Goal: Information Seeking & Learning: Learn about a topic

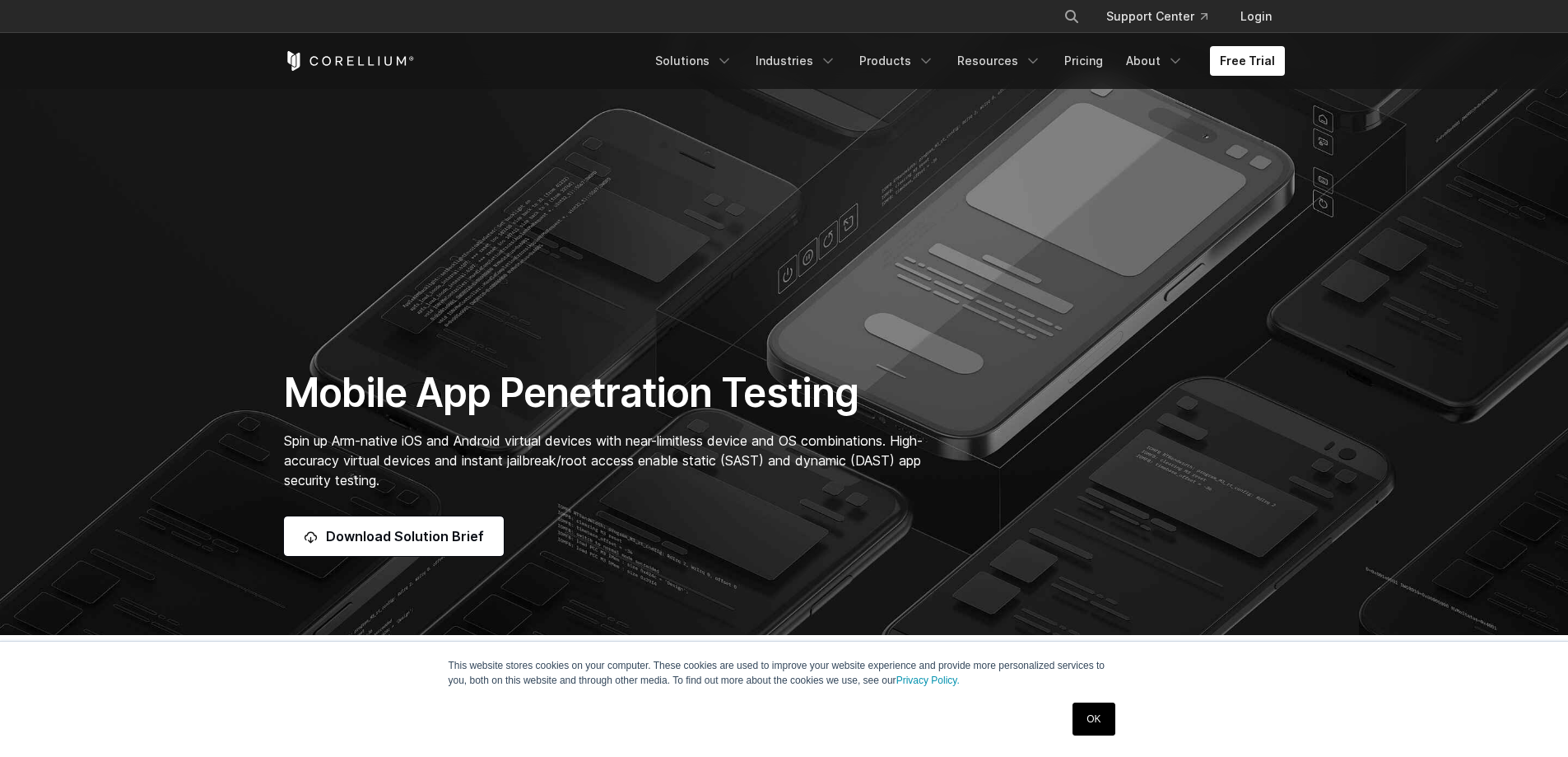
scroll to position [82, 0]
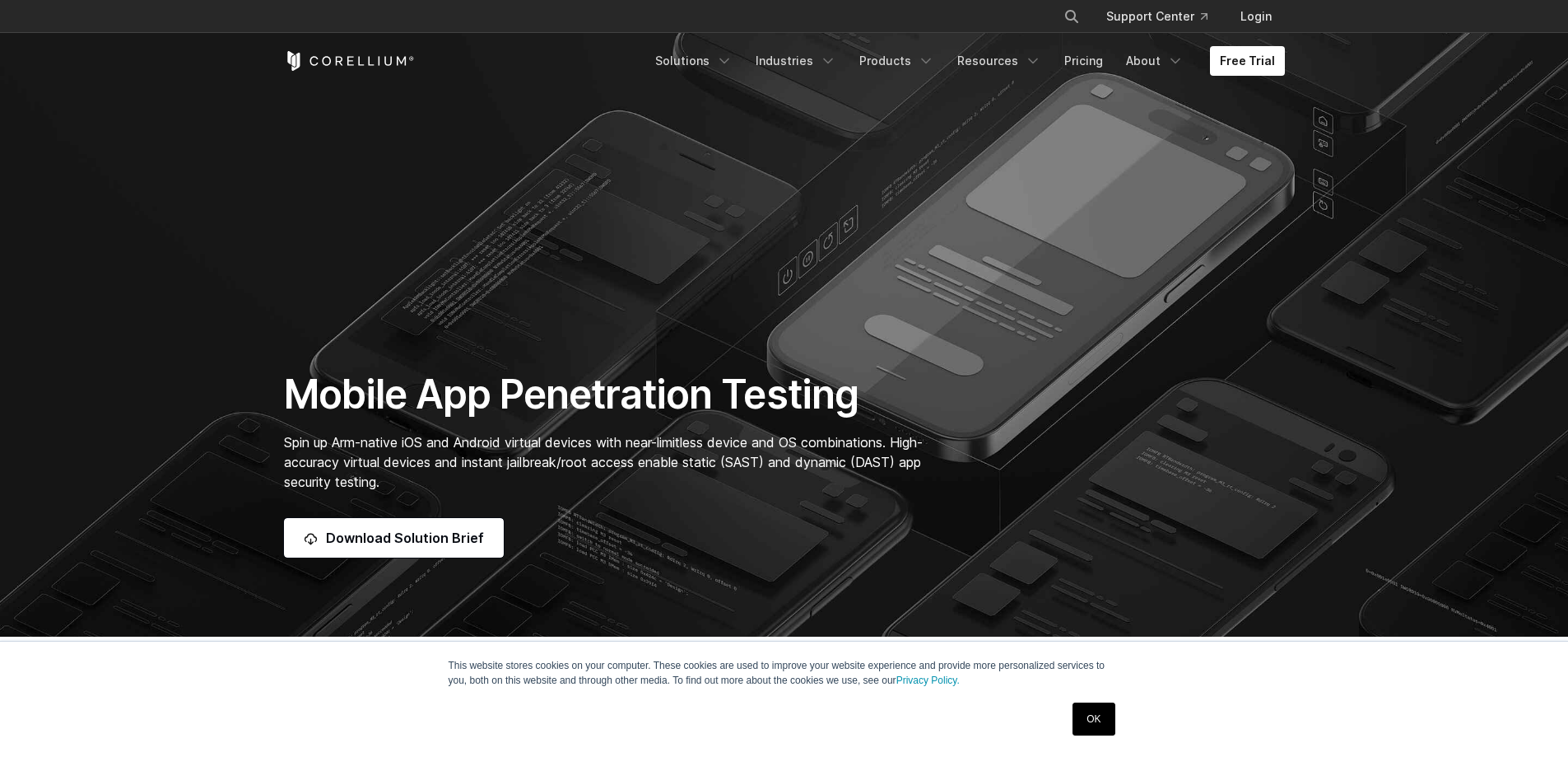
click at [355, 58] on icon "Corellium Home" at bounding box center [349, 61] width 131 height 20
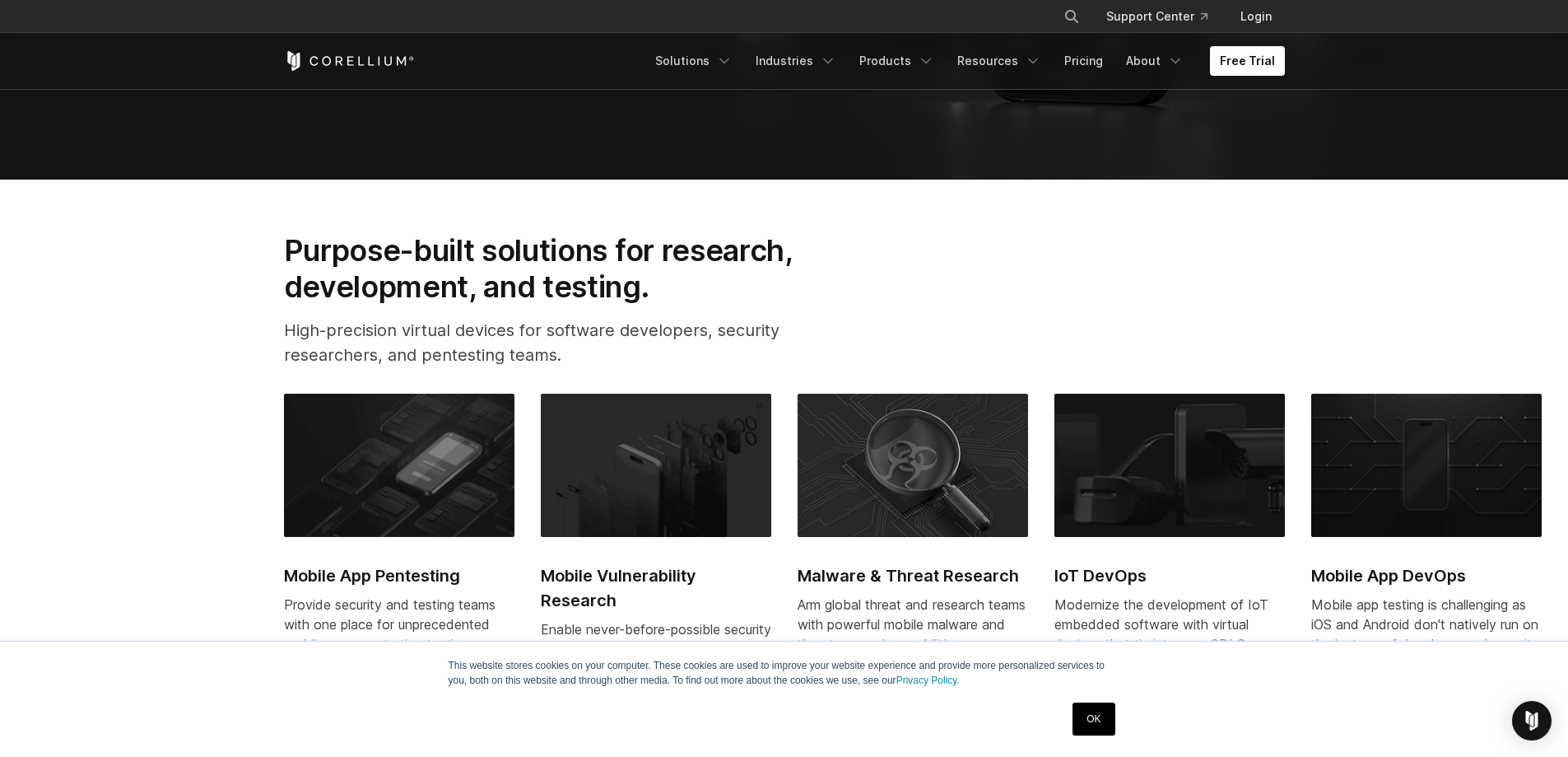
scroll to position [741, 0]
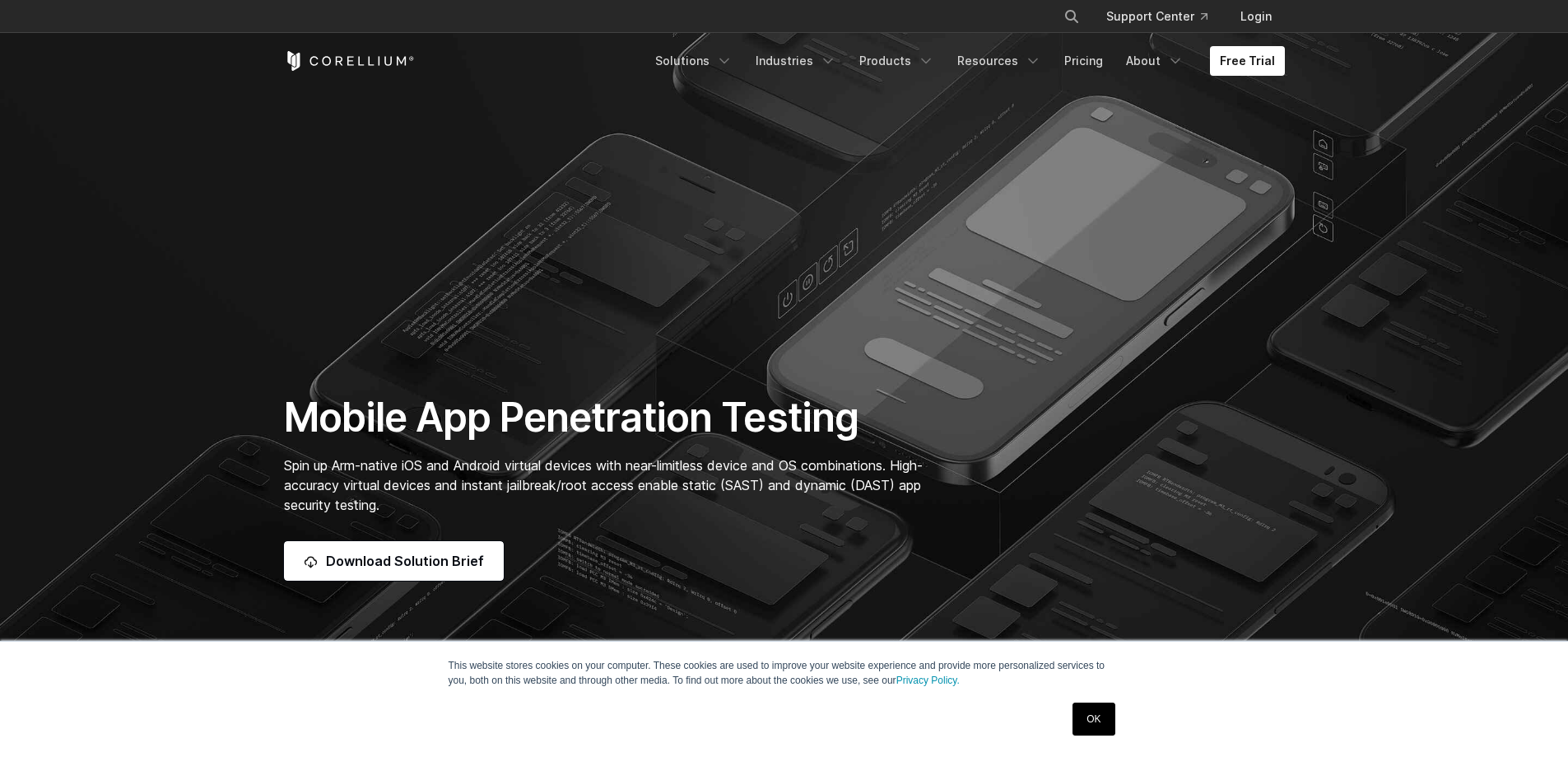
scroll to position [82, 0]
